Goal: Task Accomplishment & Management: Manage account settings

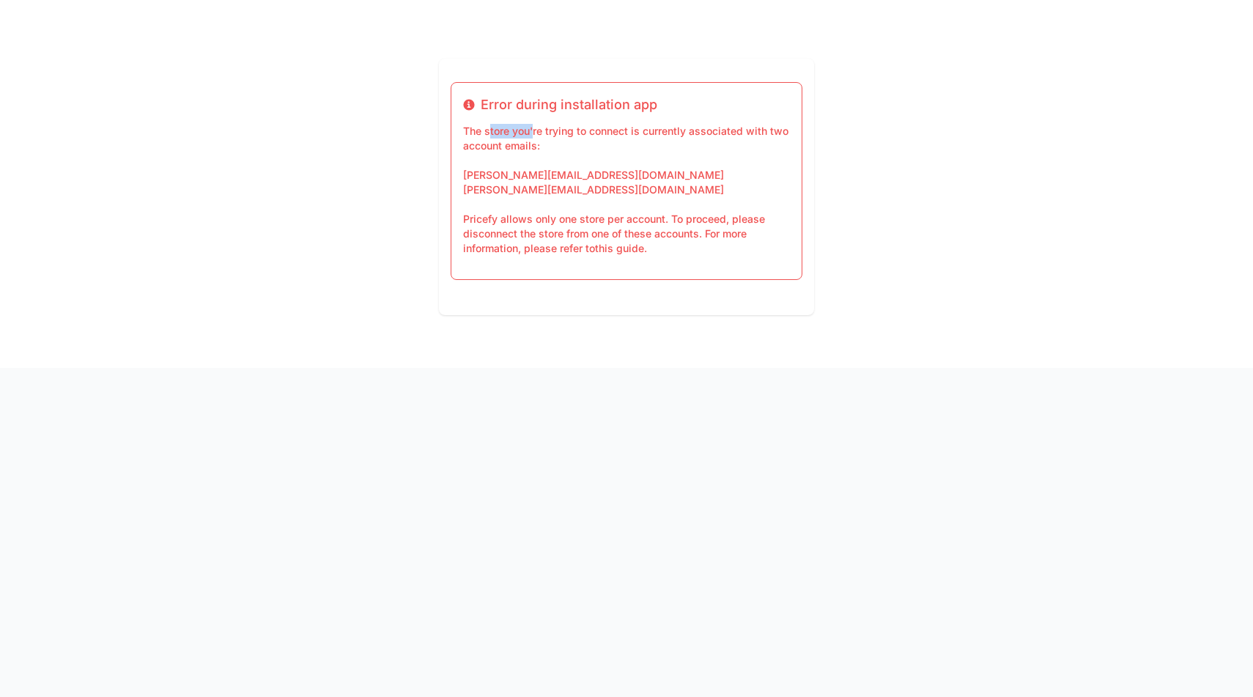
drag, startPoint x: 489, startPoint y: 133, endPoint x: 533, endPoint y: 133, distance: 44.7
click at [533, 133] on p "The store you're trying to connect is currently associated with two account ema…" at bounding box center [626, 190] width 327 height 132
click at [585, 138] on p "The store you're trying to connect is currently associated with two account ema…" at bounding box center [626, 190] width 327 height 132
drag, startPoint x: 498, startPoint y: 220, endPoint x: 513, endPoint y: 220, distance: 14.7
click at [513, 220] on p "The store you're trying to connect is currently associated with two account ema…" at bounding box center [626, 190] width 327 height 132
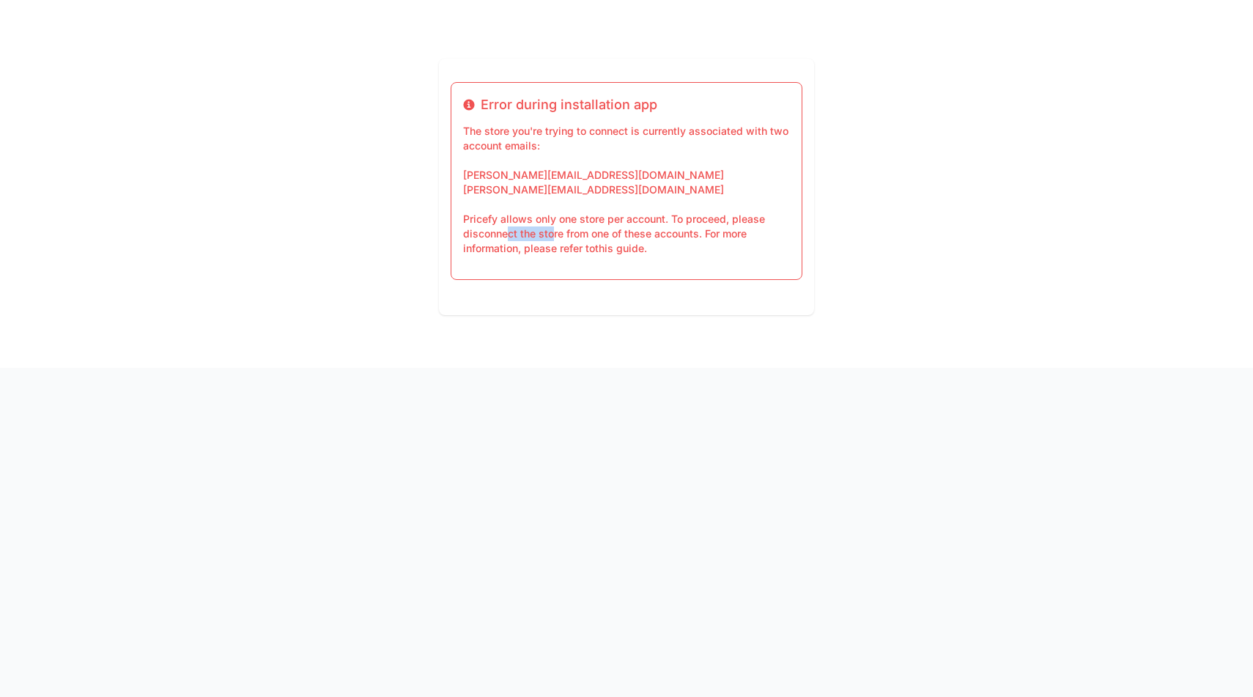
drag, startPoint x: 510, startPoint y: 237, endPoint x: 550, endPoint y: 237, distance: 40.3
click at [550, 237] on p "The store you're trying to connect is currently associated with two account ema…" at bounding box center [626, 190] width 327 height 132
click at [597, 243] on p "The store you're trying to connect is currently associated with two account ema…" at bounding box center [626, 190] width 327 height 132
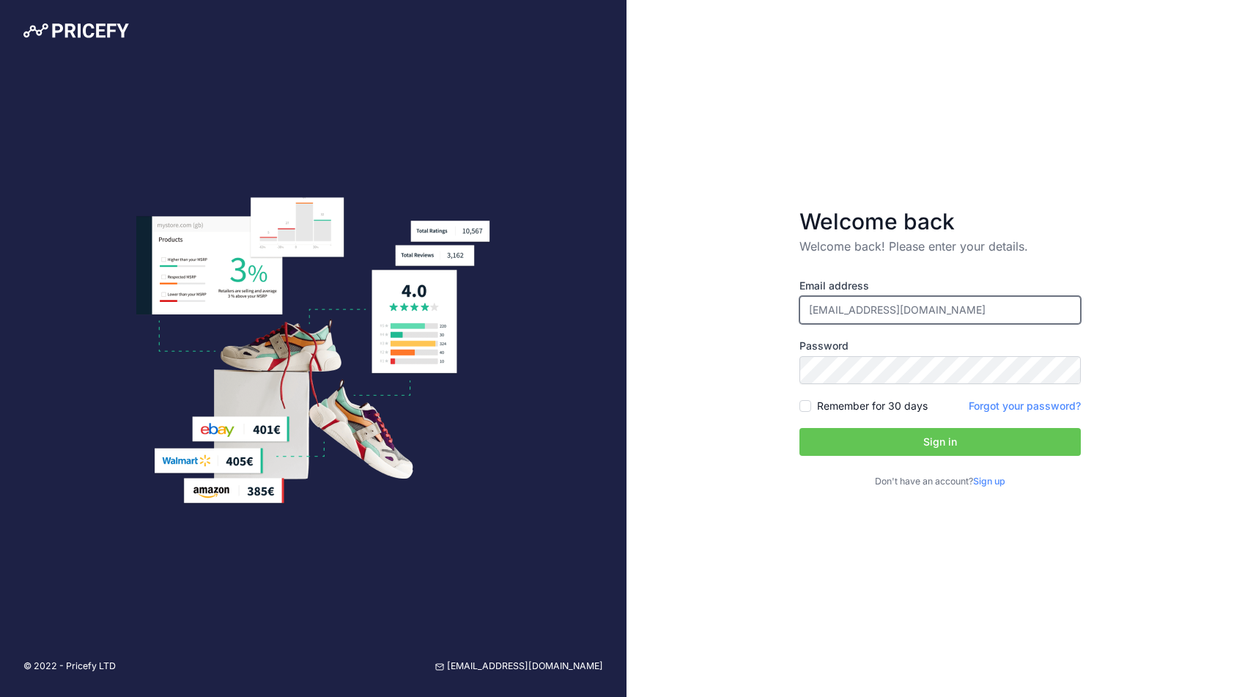
click at [856, 311] on input "hello@fixra.com" at bounding box center [939, 310] width 281 height 28
click at [737, 278] on div "Welcome back Welcome back! Please enter your details. Email address hello@fixra…" at bounding box center [939, 348] width 626 height 697
click at [861, 317] on input "hello@fixra.com" at bounding box center [939, 310] width 281 height 28
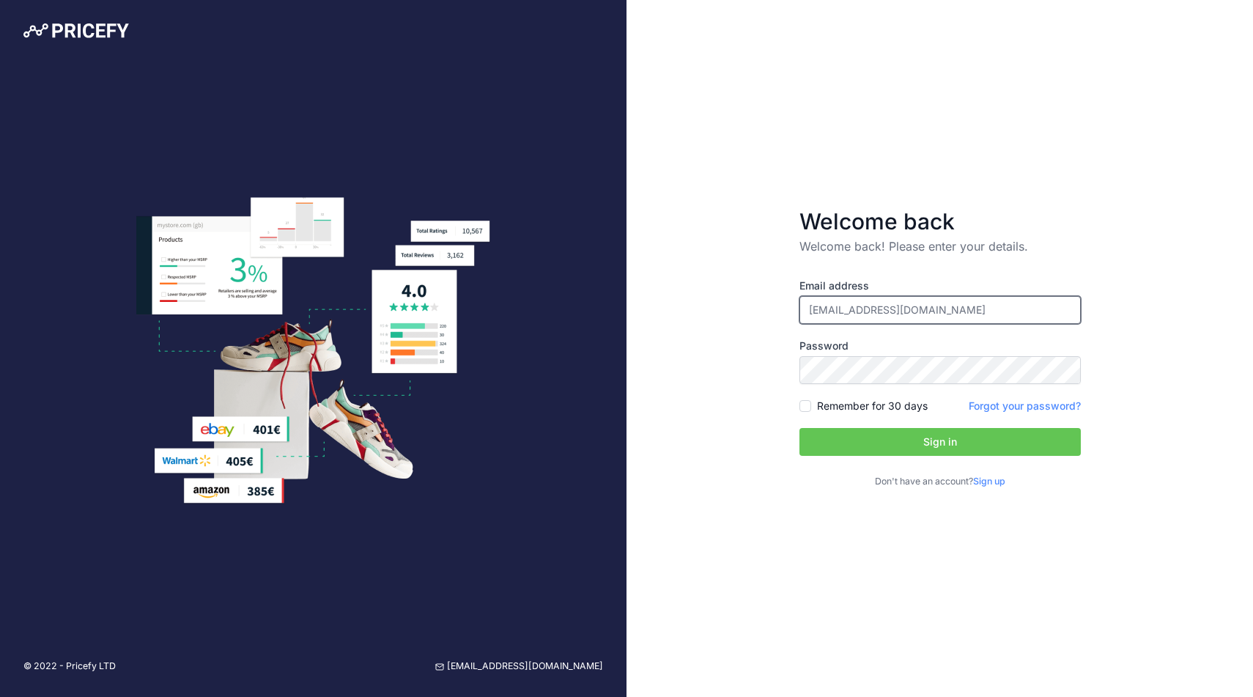
type input "[PERSON_NAME][EMAIL_ADDRESS][DOMAIN_NAME]"
click at [887, 444] on button "Sign in" at bounding box center [939, 442] width 281 height 28
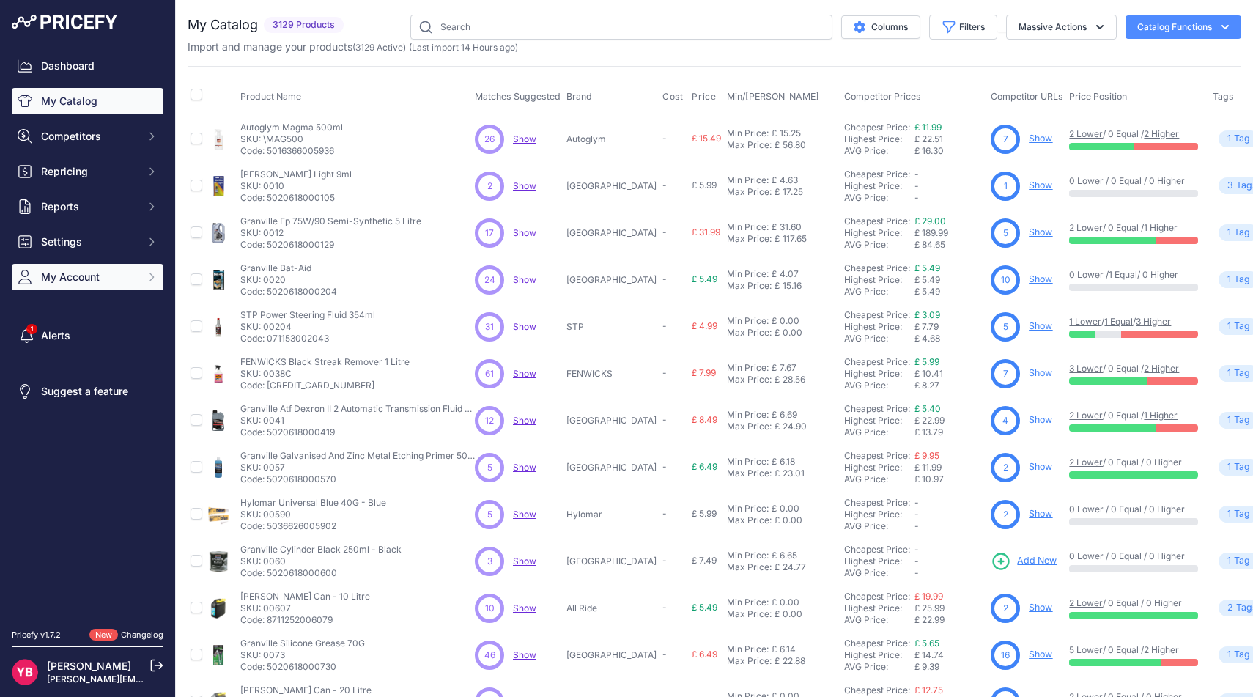
click at [116, 278] on span "My Account" at bounding box center [89, 277] width 96 height 15
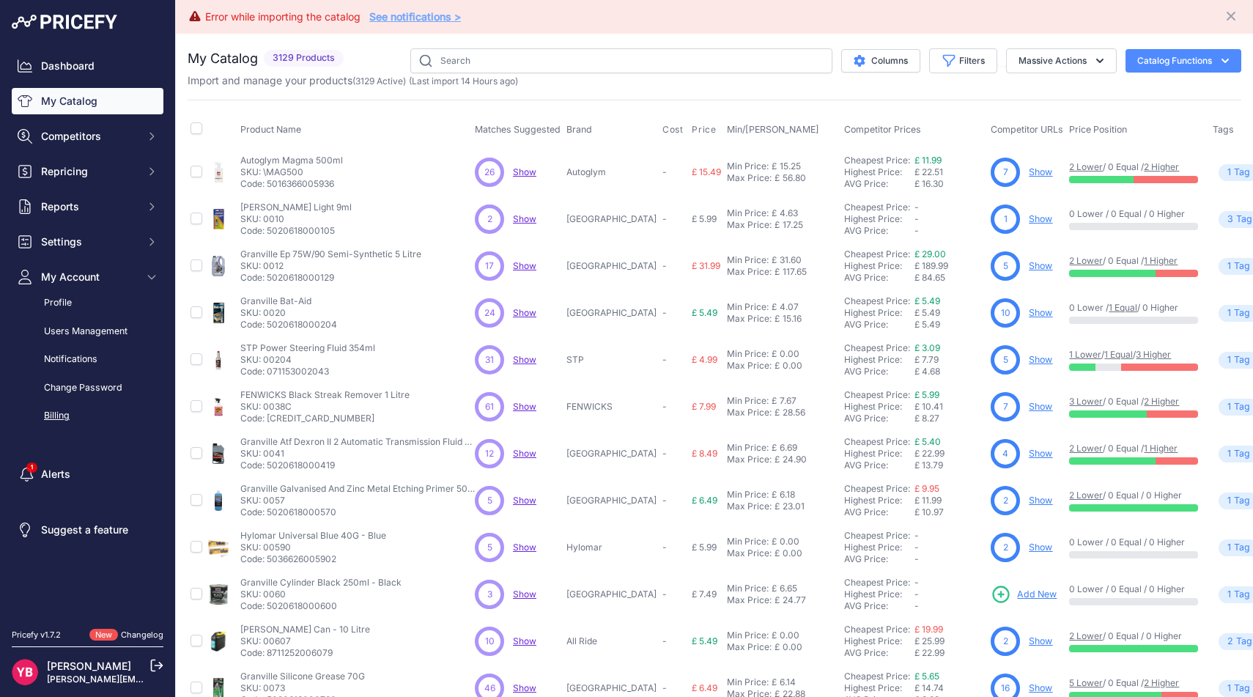
click at [75, 408] on link "Billing" at bounding box center [88, 416] width 152 height 26
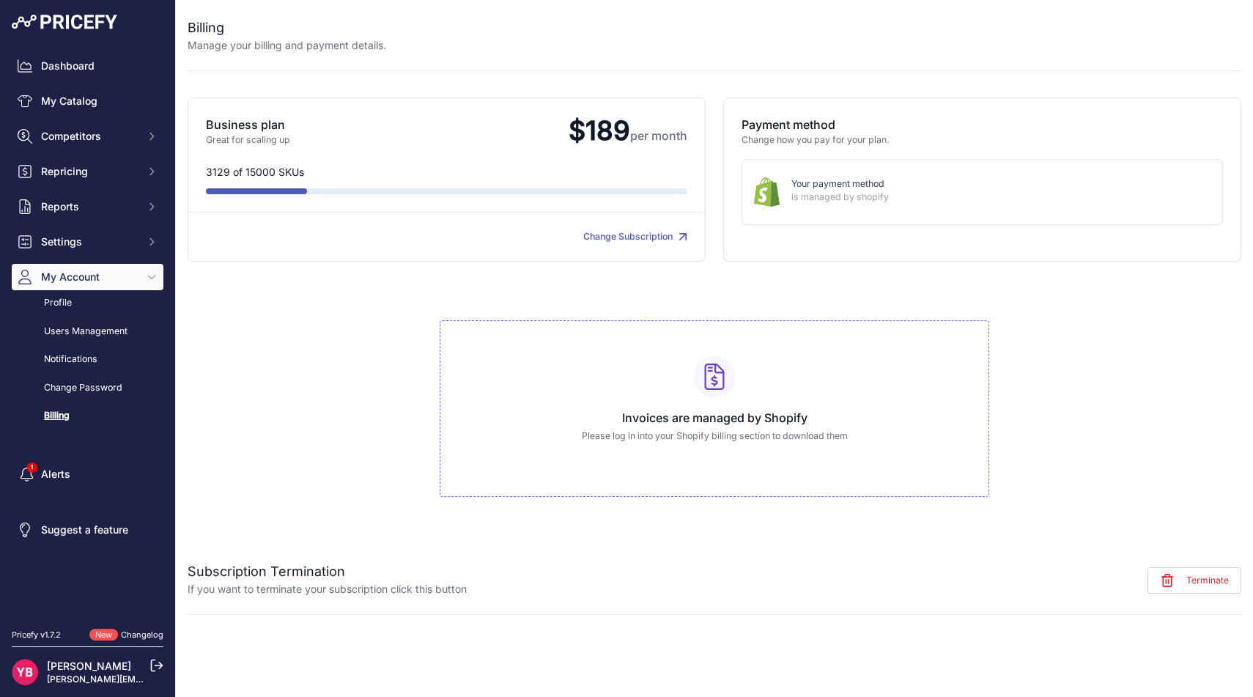
click at [613, 237] on link "Change Subscription" at bounding box center [635, 236] width 104 height 11
drag, startPoint x: 225, startPoint y: 176, endPoint x: 268, endPoint y: 174, distance: 43.3
click at [268, 174] on p "3129 of 15000 SKUs" at bounding box center [446, 172] width 481 height 15
click at [282, 167] on p "3129 of 15000 SKUs" at bounding box center [446, 172] width 481 height 15
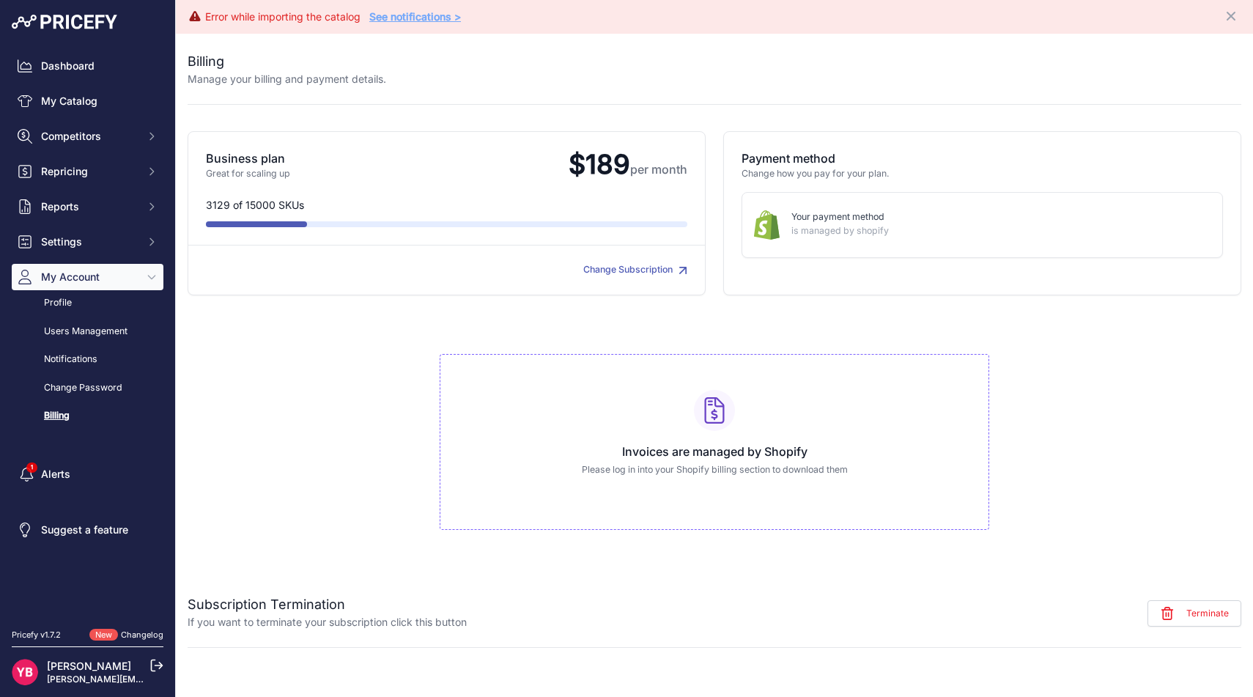
click at [635, 267] on link "Change Subscription" at bounding box center [635, 269] width 104 height 11
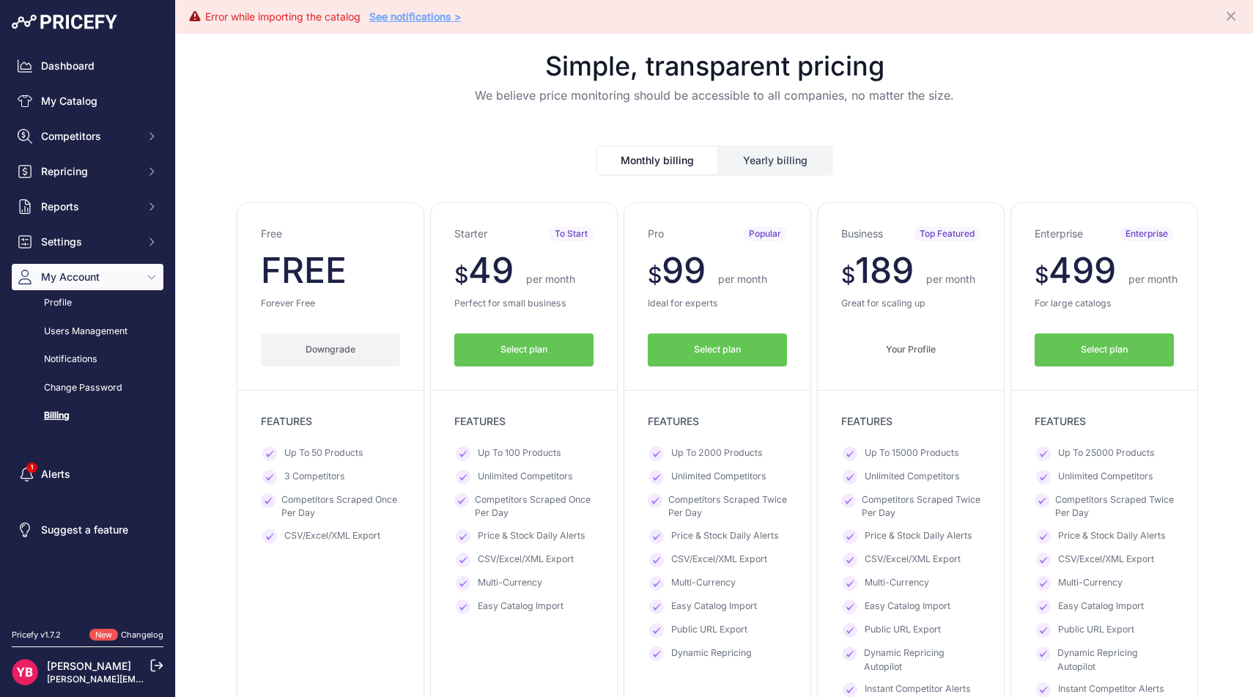
click at [320, 351] on button "Downgrade" at bounding box center [330, 349] width 139 height 33
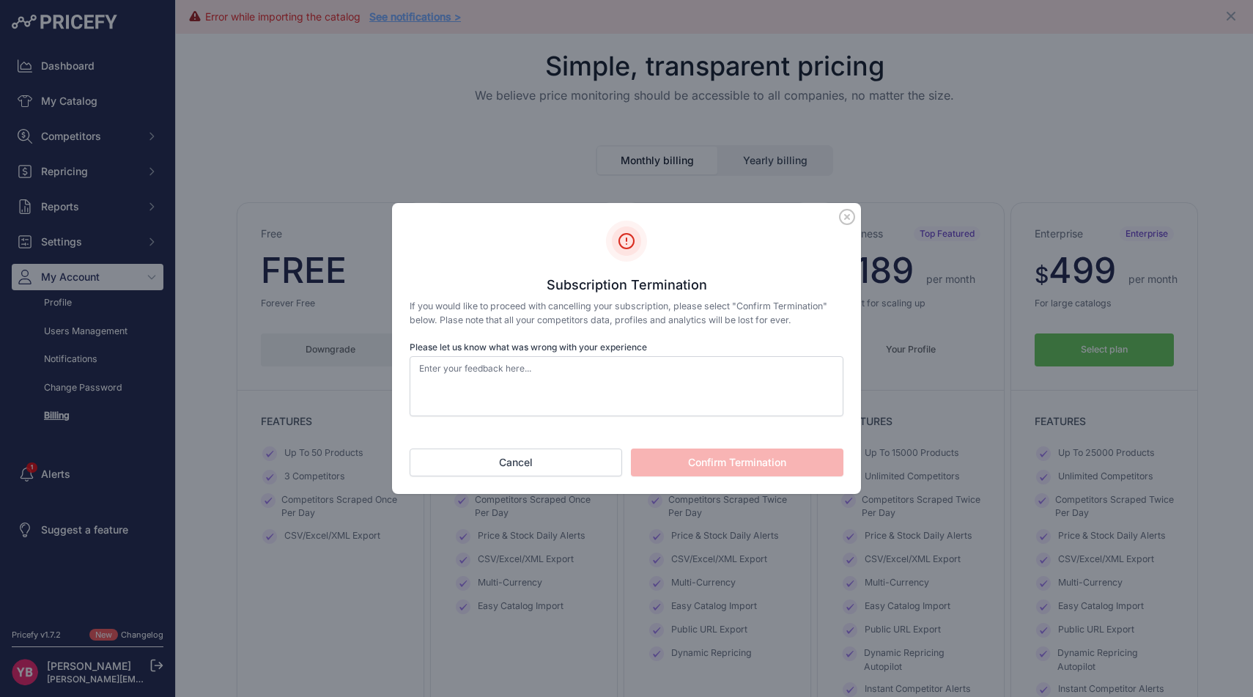
click at [471, 307] on p "If you would like to proceed with cancelling your subscription, please select "…" at bounding box center [627, 313] width 434 height 27
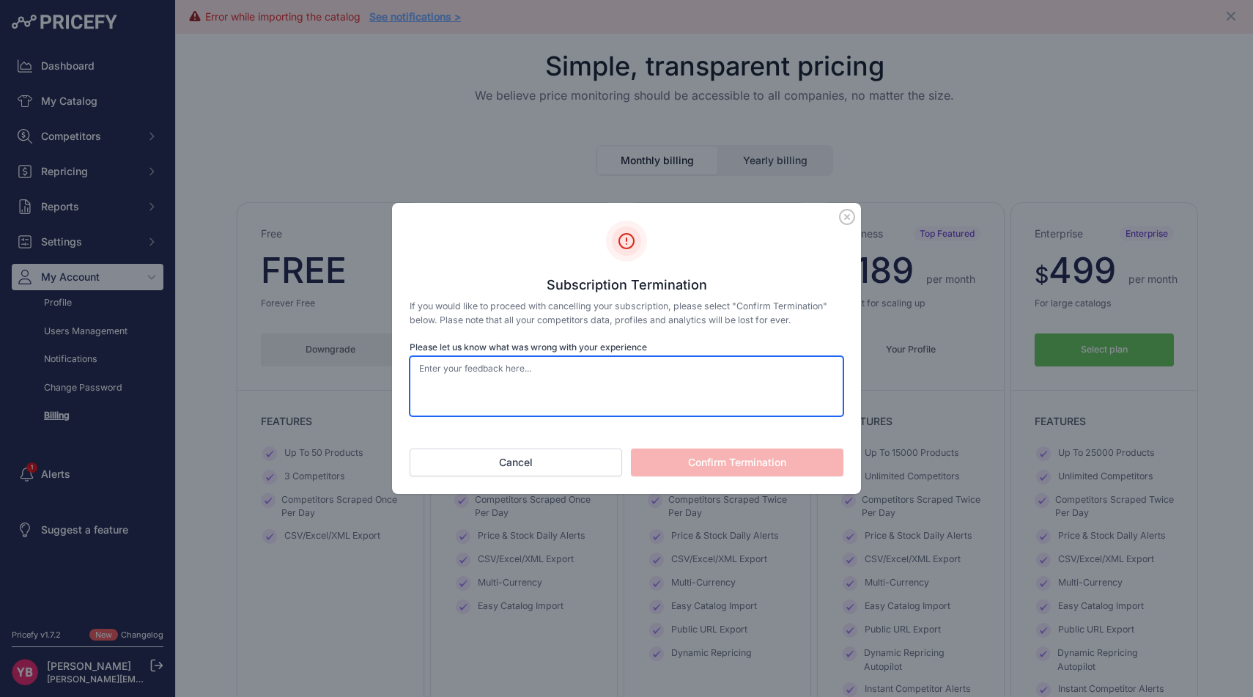
click at [517, 362] on textarea "Please let us know what was wrong with your experience" at bounding box center [627, 386] width 434 height 60
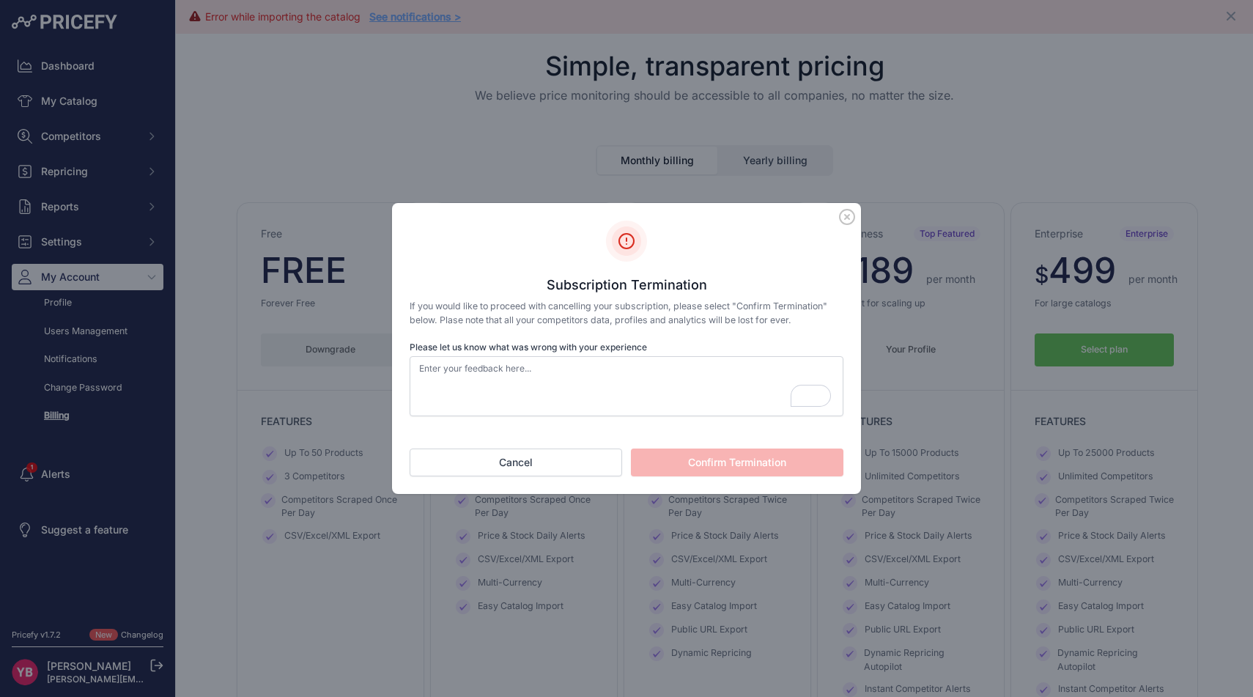
click at [519, 311] on p "If you would like to proceed with cancelling your subscription, please select "…" at bounding box center [627, 313] width 434 height 27
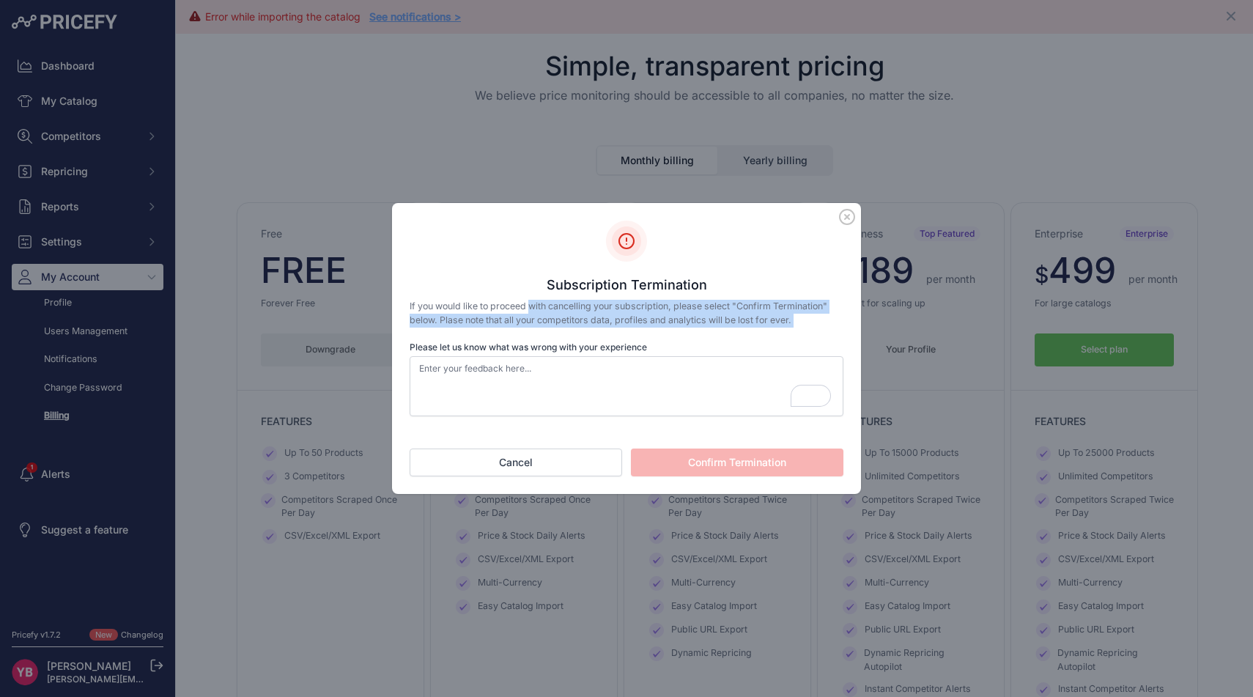
click at [519, 311] on p "If you would like to proceed with cancelling your subscription, please select "…" at bounding box center [627, 313] width 434 height 27
click at [523, 311] on p "If you would like to proceed with cancelling your subscription, please select "…" at bounding box center [627, 313] width 434 height 27
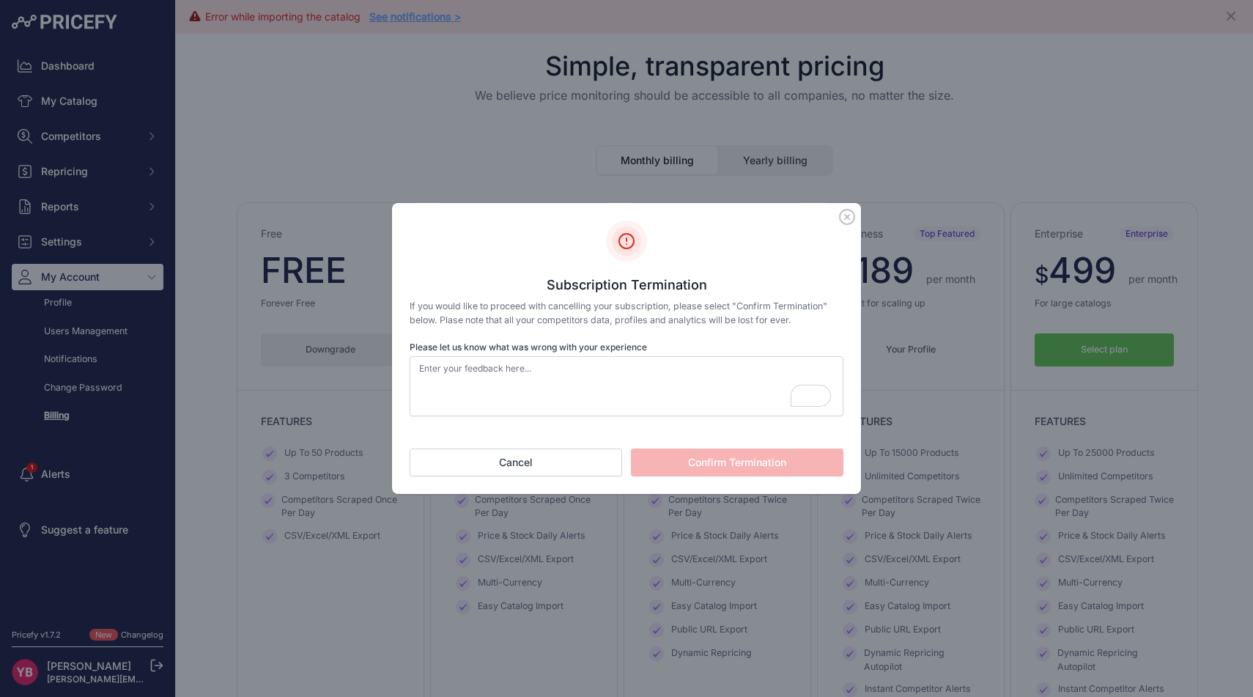
click at [523, 313] on p "If you would like to proceed with cancelling your subscription, please select "…" at bounding box center [627, 313] width 434 height 27
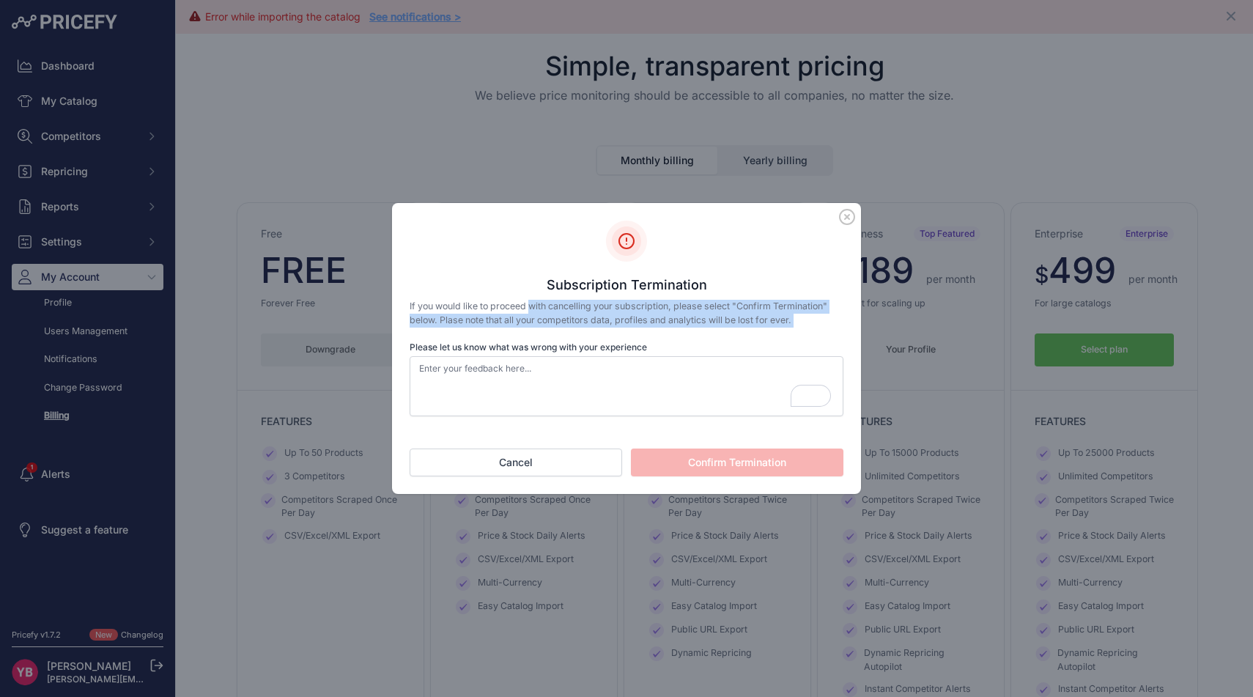
click at [523, 313] on p "If you would like to proceed with cancelling your subscription, please select "…" at bounding box center [627, 313] width 434 height 27
click at [523, 339] on div "Subscription Termination If you would like to proceed with cancelling your subs…" at bounding box center [627, 319] width 434 height 196
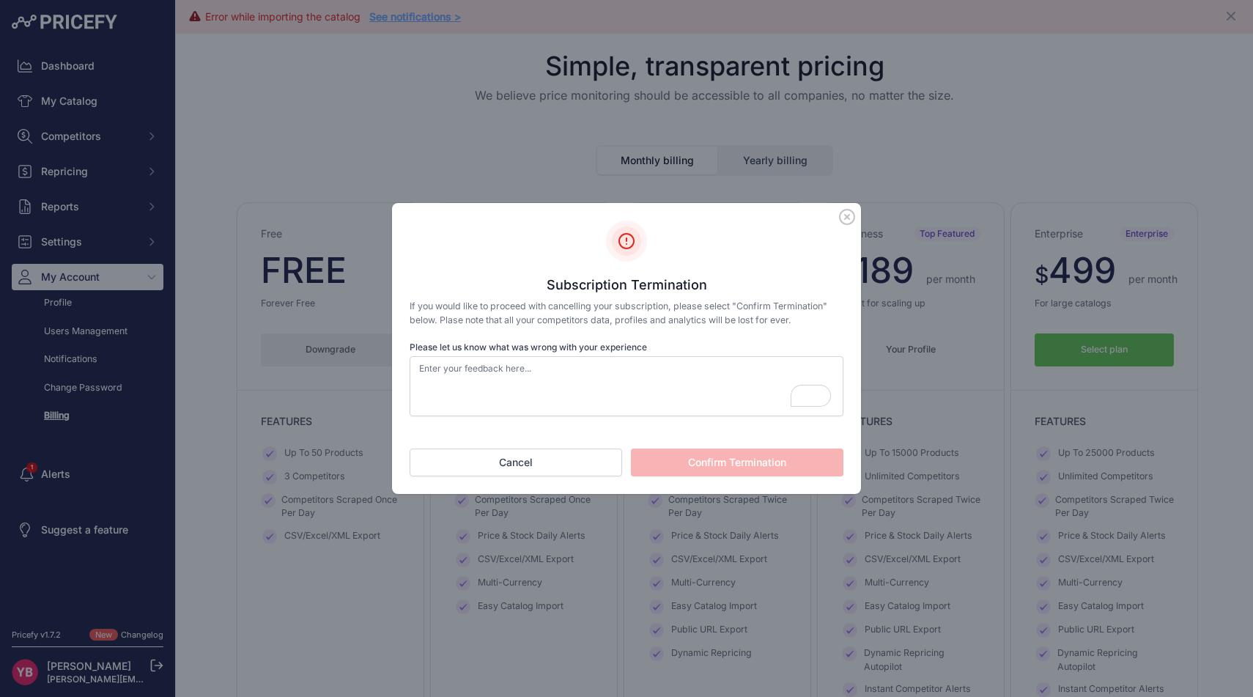
click at [528, 318] on p "If you would like to proceed with cancelling your subscription, please select "…" at bounding box center [627, 313] width 434 height 27
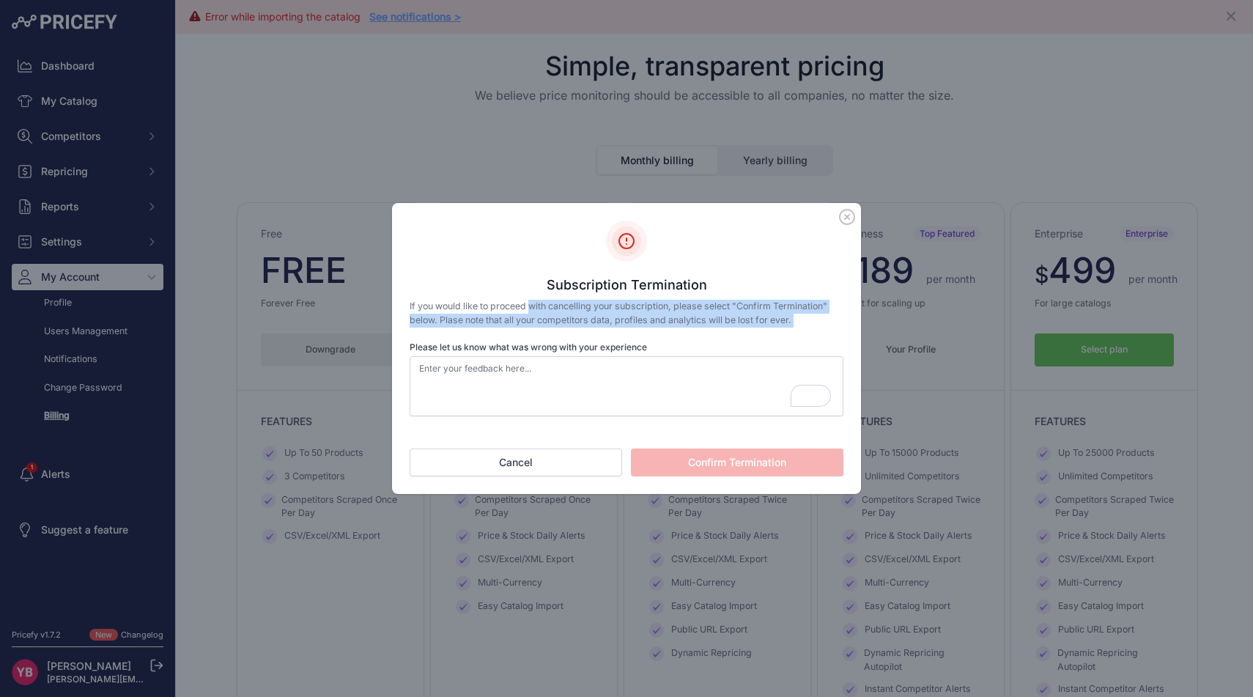
click at [528, 318] on p "If you would like to proceed with cancelling your subscription, please select "…" at bounding box center [627, 313] width 434 height 27
click at [551, 330] on div "Subscription Termination If you would like to proceed with cancelling your subs…" at bounding box center [627, 319] width 434 height 196
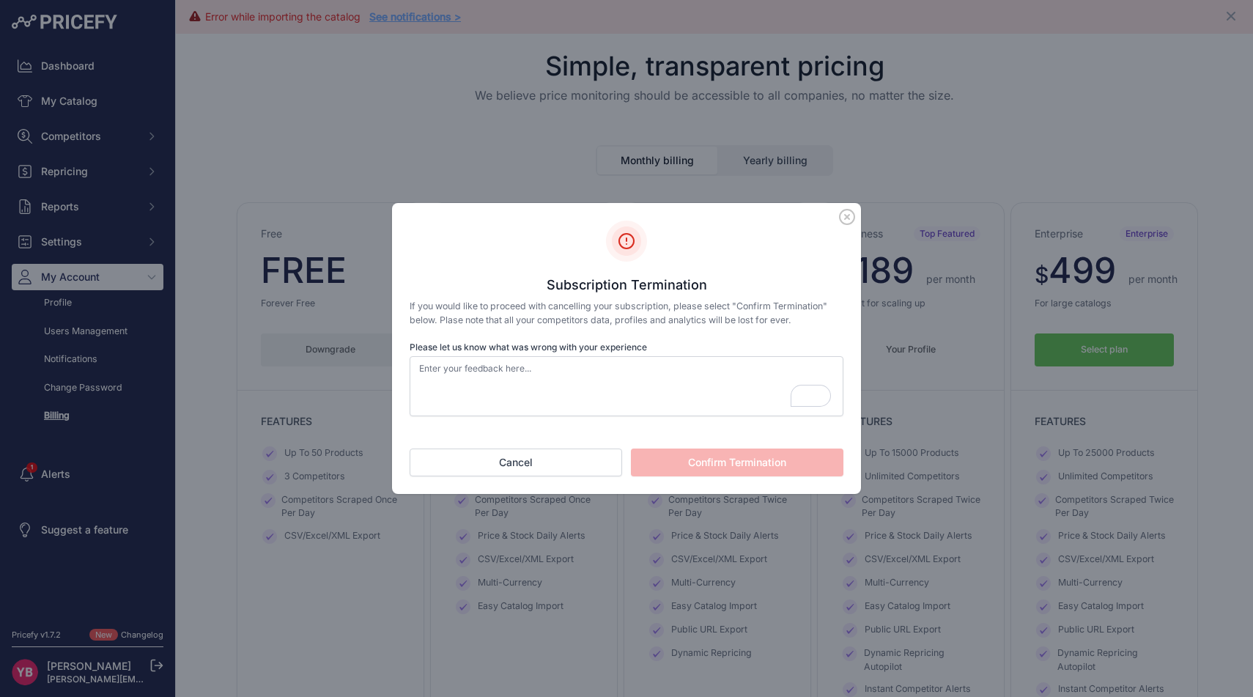
click at [548, 352] on label "Please let us know what was wrong with your experience" at bounding box center [627, 347] width 434 height 12
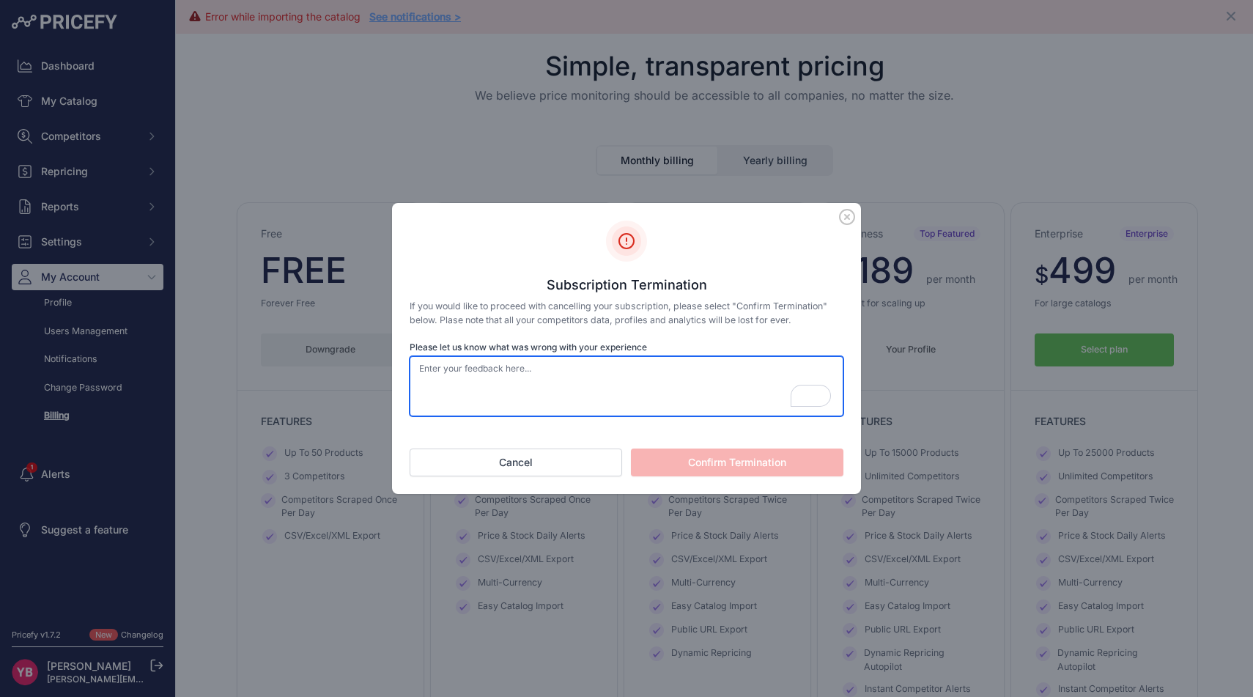
click at [548, 356] on textarea "Please let us know what was wrong with your experience" at bounding box center [627, 386] width 434 height 60
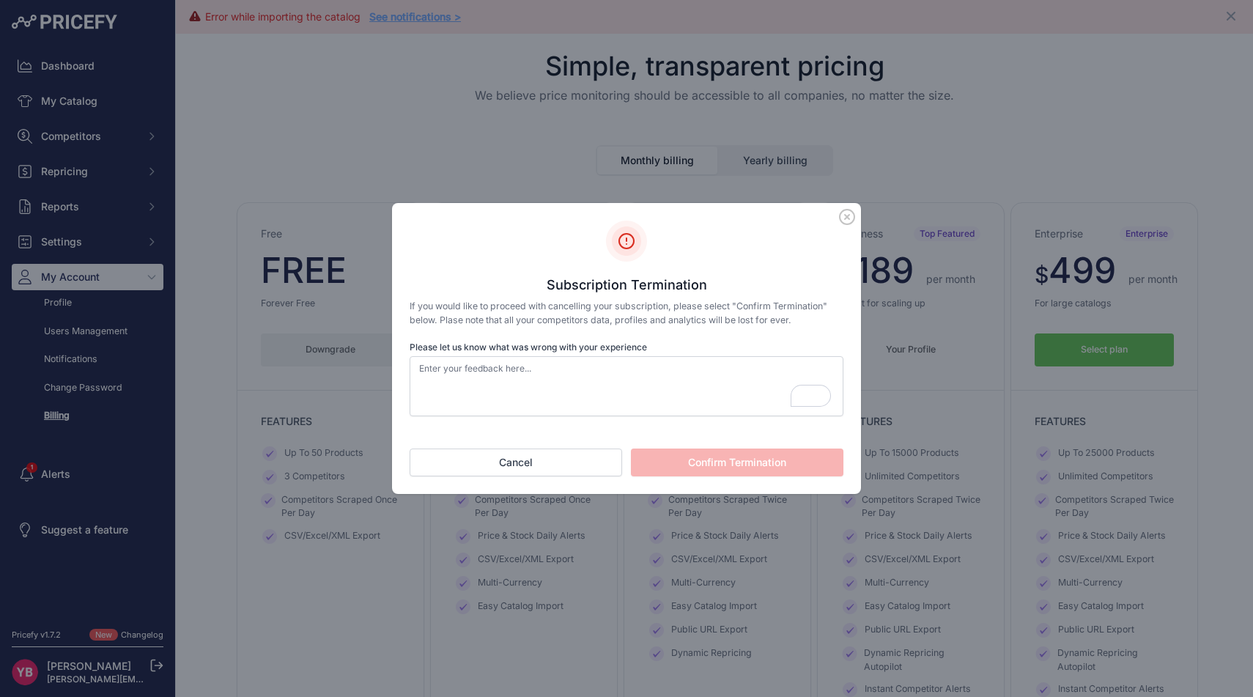
click at [548, 352] on label "Please let us know what was wrong with your experience" at bounding box center [627, 347] width 434 height 12
click at [548, 356] on textarea "Please let us know what was wrong with your experience" at bounding box center [627, 386] width 434 height 60
click at [548, 352] on label "Please let us know what was wrong with your experience" at bounding box center [627, 347] width 434 height 12
click at [548, 356] on textarea "Please let us know what was wrong with your experience" at bounding box center [627, 386] width 434 height 60
click at [551, 351] on label "Please let us know what was wrong with your experience" at bounding box center [627, 347] width 434 height 12
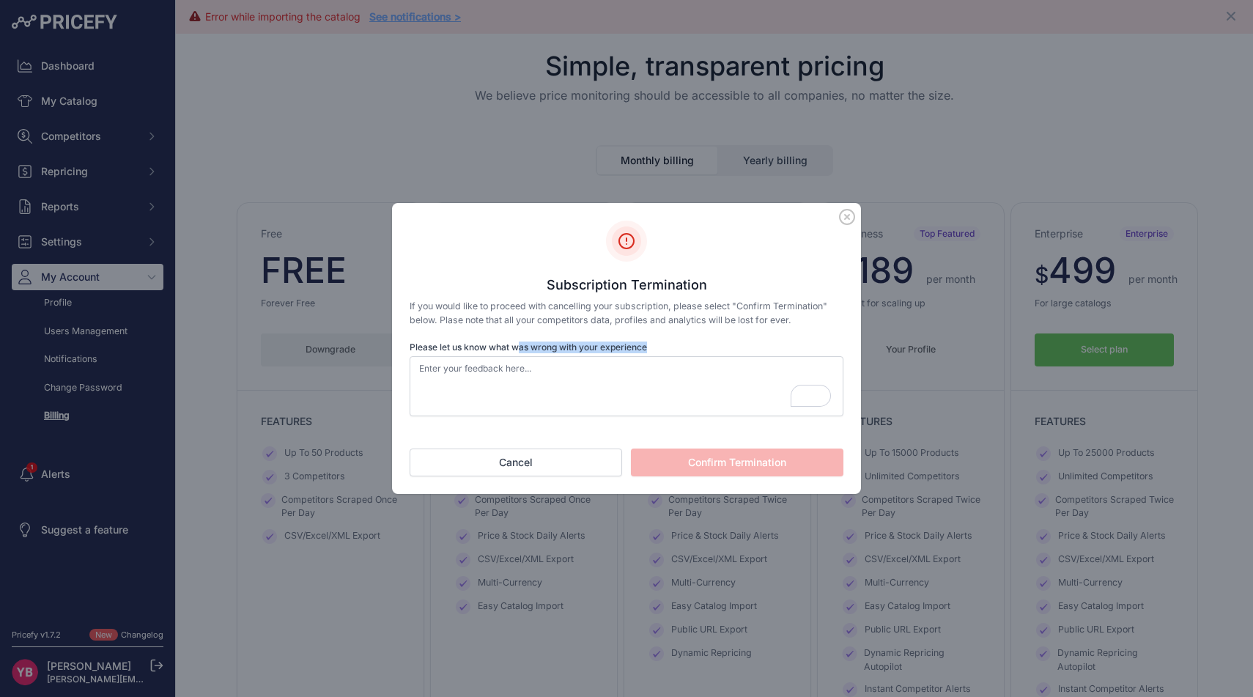
click at [551, 356] on textarea "Please let us know what was wrong with your experience" at bounding box center [627, 386] width 434 height 60
click at [555, 330] on div "Subscription Termination If you would like to proceed with cancelling your subs…" at bounding box center [627, 319] width 434 height 196
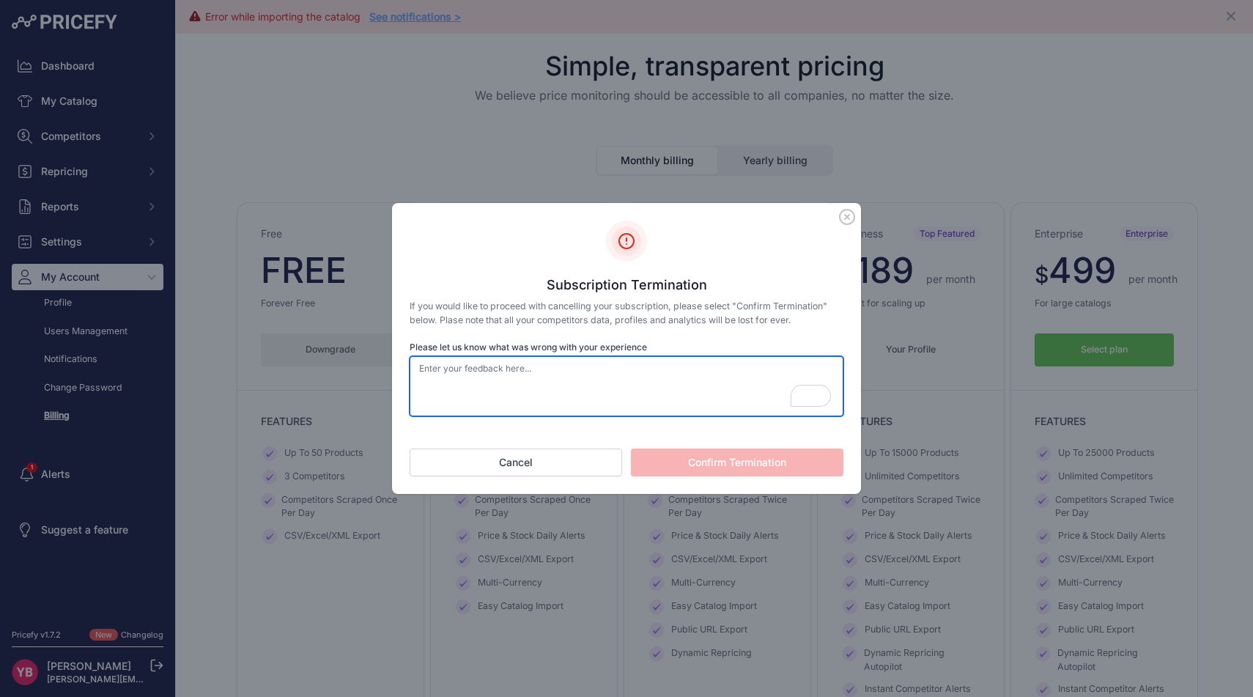
click at [545, 380] on textarea "Please let us know what was wrong with your experience" at bounding box center [627, 386] width 434 height 60
click at [454, 371] on textarea "Not enoggh" at bounding box center [627, 386] width 434 height 60
click at [501, 369] on textarea "Not enough companitor" at bounding box center [627, 386] width 434 height 60
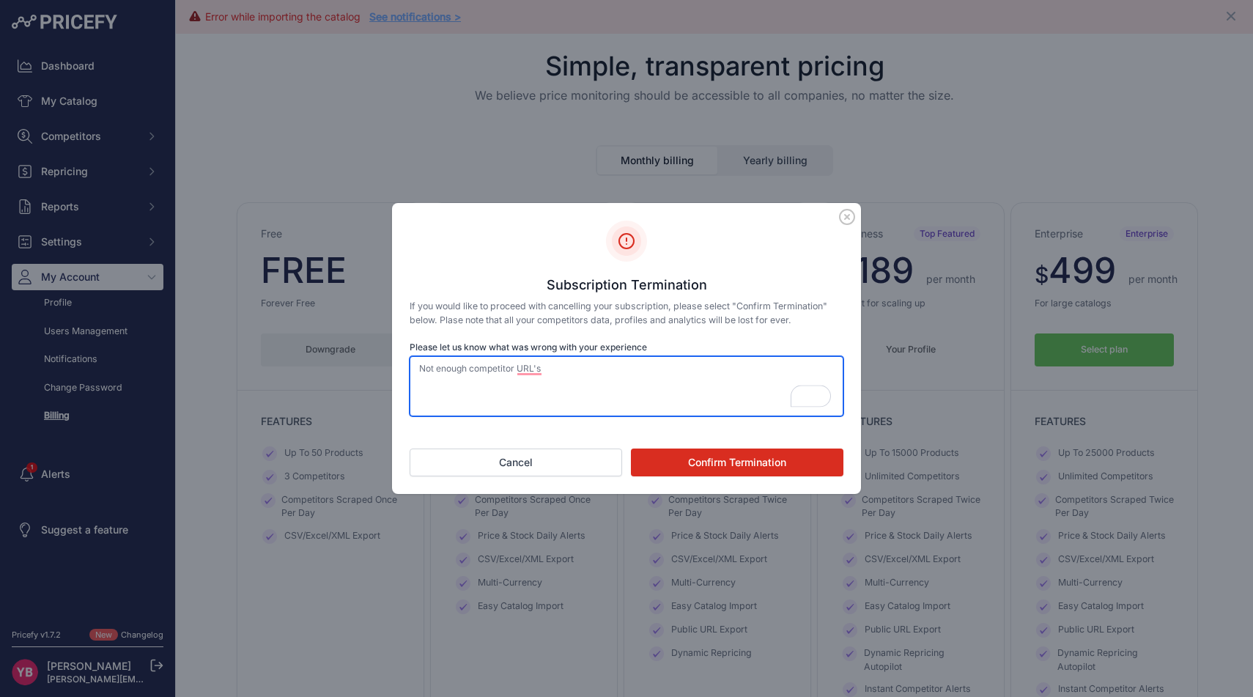
click at [564, 369] on textarea "Not enough competitor URL's" at bounding box center [627, 386] width 434 height 60
drag, startPoint x: 703, startPoint y: 372, endPoint x: 399, endPoint y: 358, distance: 303.6
click at [399, 358] on div "Subscription Termination If you would like to proceed with cancelling your subs…" at bounding box center [626, 348] width 469 height 291
click at [461, 371] on textarea "Not enough competitor URL's for each listing. need unlimited." at bounding box center [627, 386] width 434 height 60
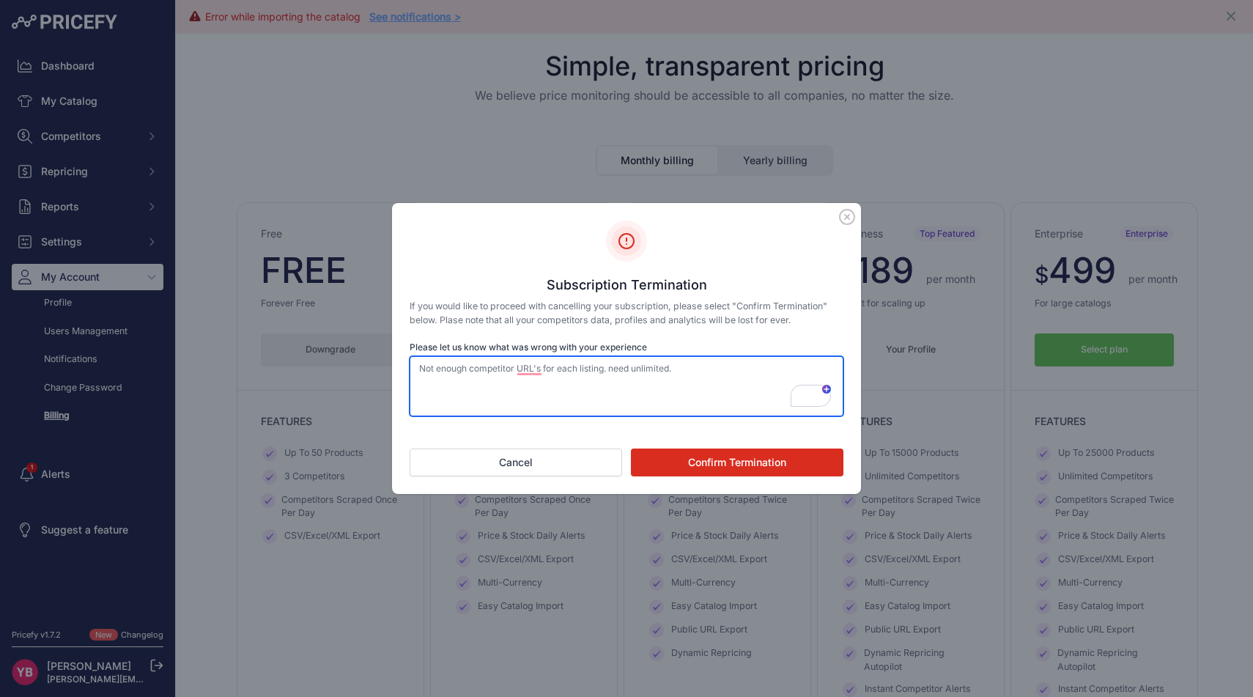
click at [461, 371] on textarea "Not enough competitor URL's for each listing. need unlimited." at bounding box center [627, 386] width 434 height 60
click at [487, 368] on textarea "Not enough competitor URL's for each listing. need unlimited." at bounding box center [627, 386] width 434 height 60
drag, startPoint x: 422, startPoint y: 369, endPoint x: 679, endPoint y: 366, distance: 257.2
click at [679, 366] on textarea "Not enough competitor URL's for each listing. need unlimited." at bounding box center [627, 386] width 434 height 60
type textarea "Not enough competitor URL's for each listing. need unlimited."
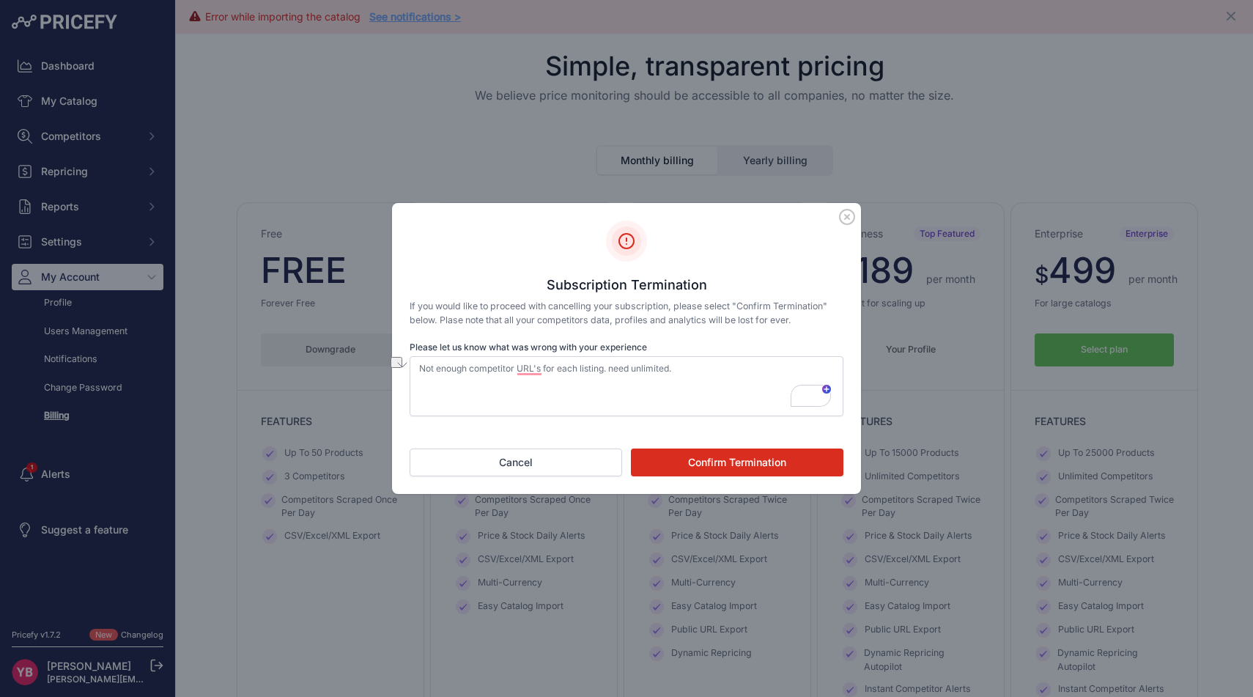
click at [692, 466] on button "Confirm Termination" at bounding box center [737, 462] width 212 height 28
